Goal: Task Accomplishment & Management: Manage account settings

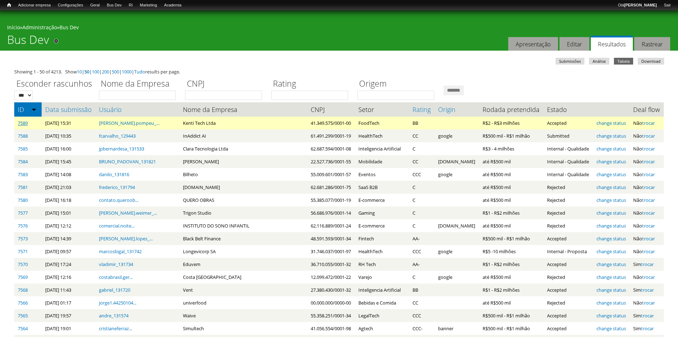
click at [25, 121] on link "7589" at bounding box center [23, 123] width 10 height 6
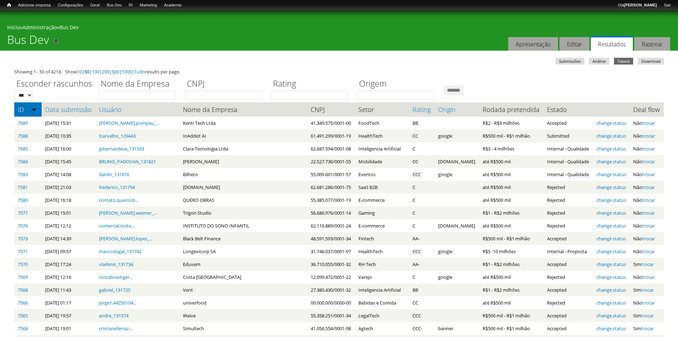
click at [245, 37] on div "Você está aqui Início » Administração » Bus Dev Bus Dev Remover dos atalhos Aba…" at bounding box center [339, 30] width 678 height 40
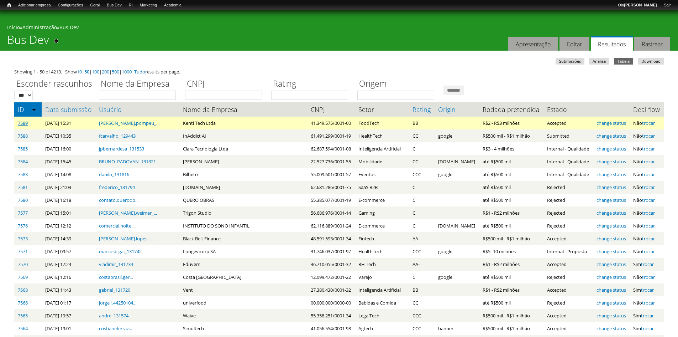
click at [21, 123] on link "7589" at bounding box center [23, 123] width 10 height 6
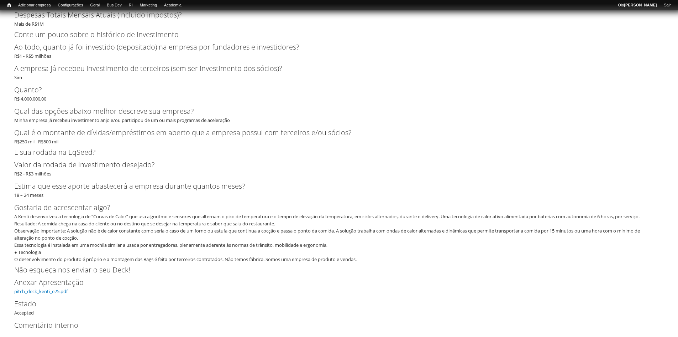
scroll to position [1563, 0]
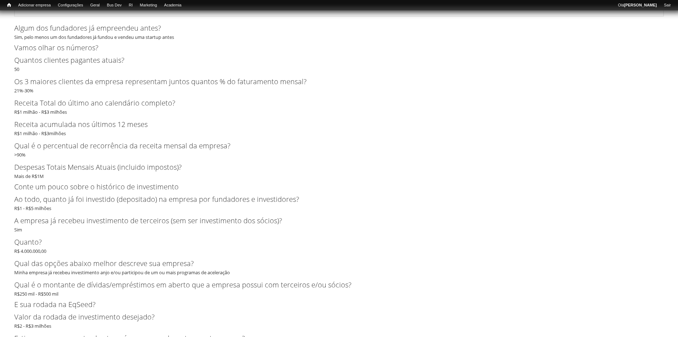
scroll to position [1313, 0]
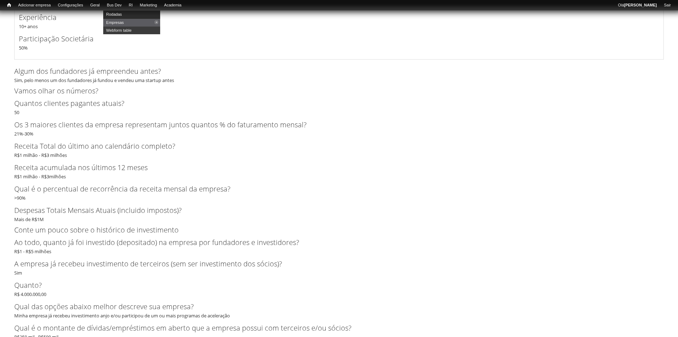
click at [120, 14] on link "Rodadas" at bounding box center [131, 14] width 57 height 8
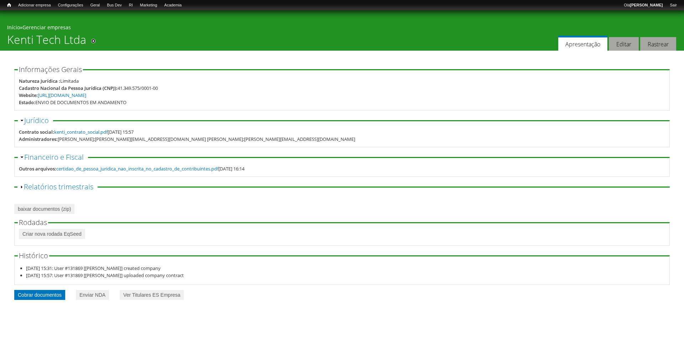
click at [32, 297] on link "Cobrar documentos" at bounding box center [39, 295] width 51 height 10
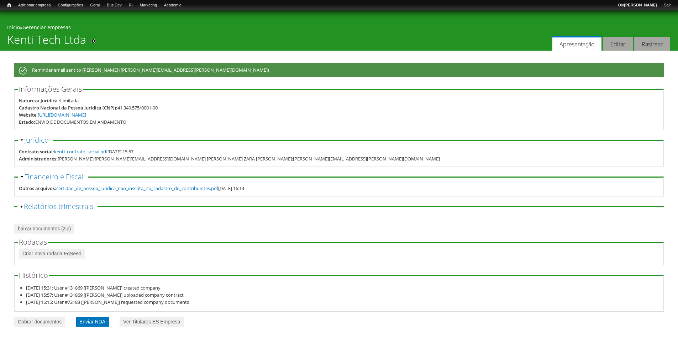
click at [92, 320] on link "Enviar NDA" at bounding box center [92, 321] width 33 height 10
